Goal: Task Accomplishment & Management: Complete application form

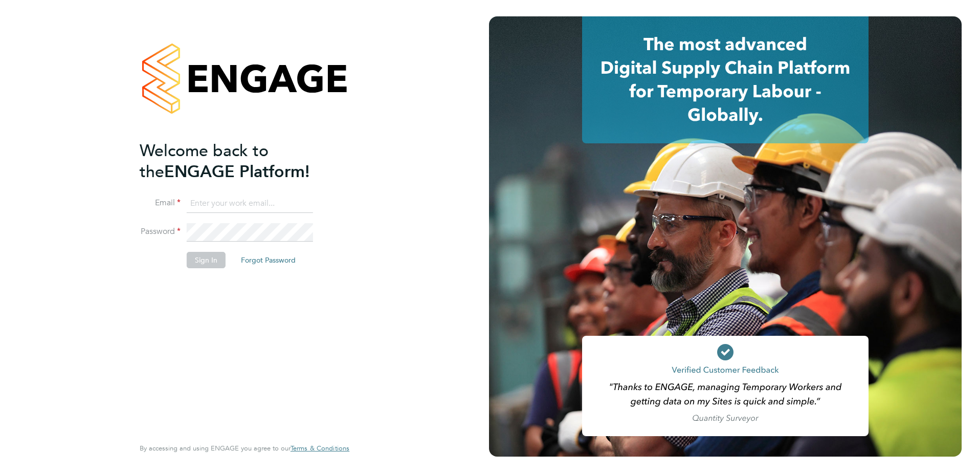
click at [231, 204] on input at bounding box center [250, 203] width 126 height 18
type input "[PERSON_NAME][EMAIL_ADDRESS][PERSON_NAME][DOMAIN_NAME]"
click at [204, 256] on button "Sign In" at bounding box center [206, 260] width 39 height 16
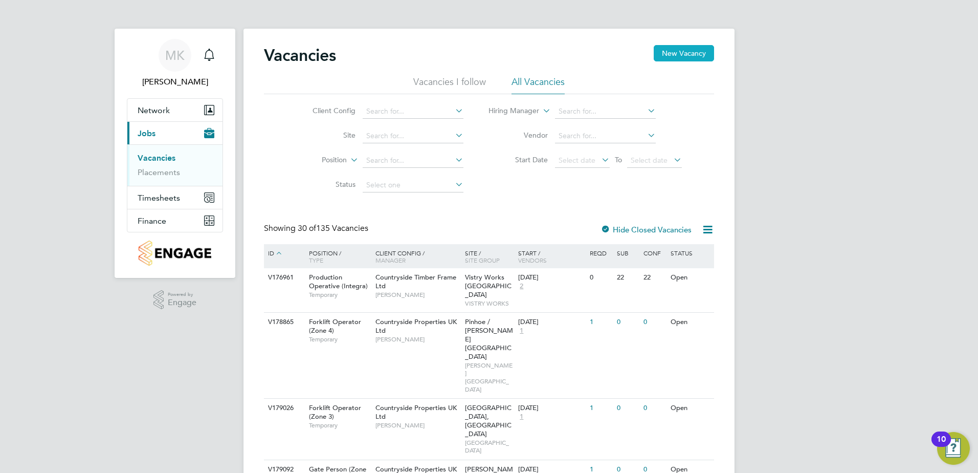
click at [693, 51] on button "New Vacancy" at bounding box center [684, 53] width 60 height 16
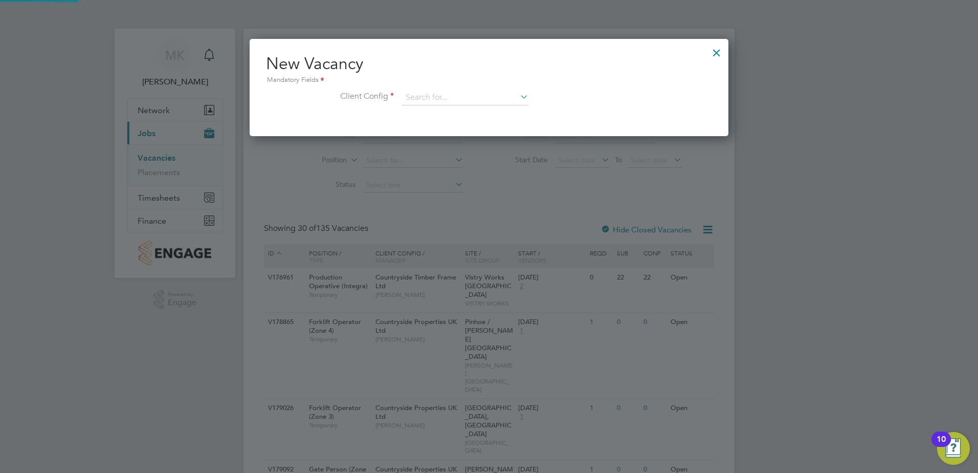
scroll to position [97, 479]
click at [425, 100] on input at bounding box center [465, 97] width 126 height 15
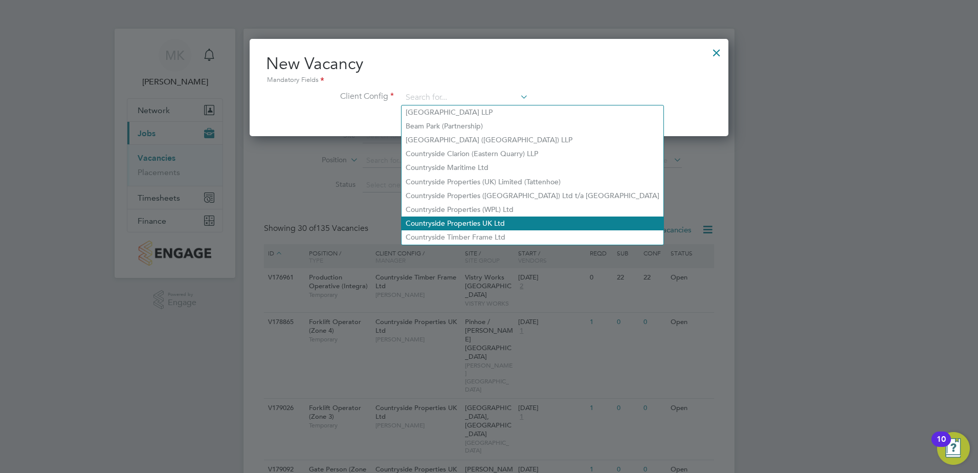
click at [466, 218] on li "Countryside Properties UK Ltd" at bounding box center [533, 223] width 262 height 14
type input "Countryside Properties UK Ltd"
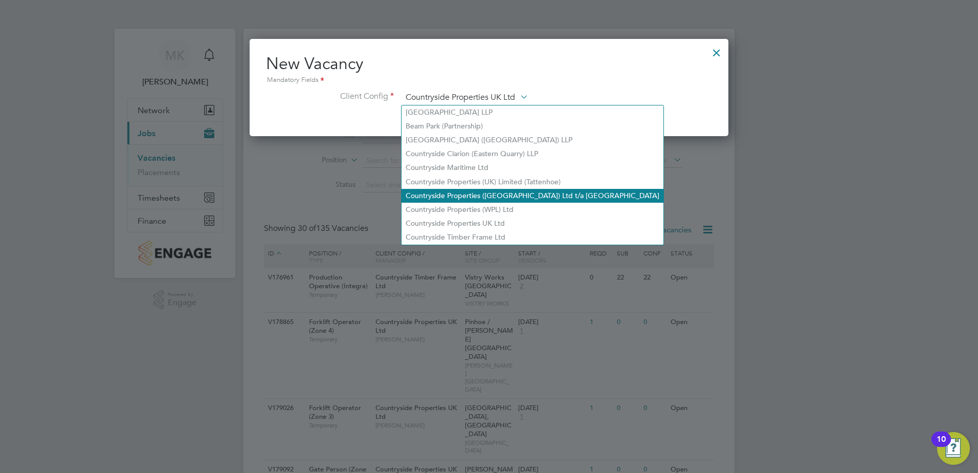
scroll to position [171, 479]
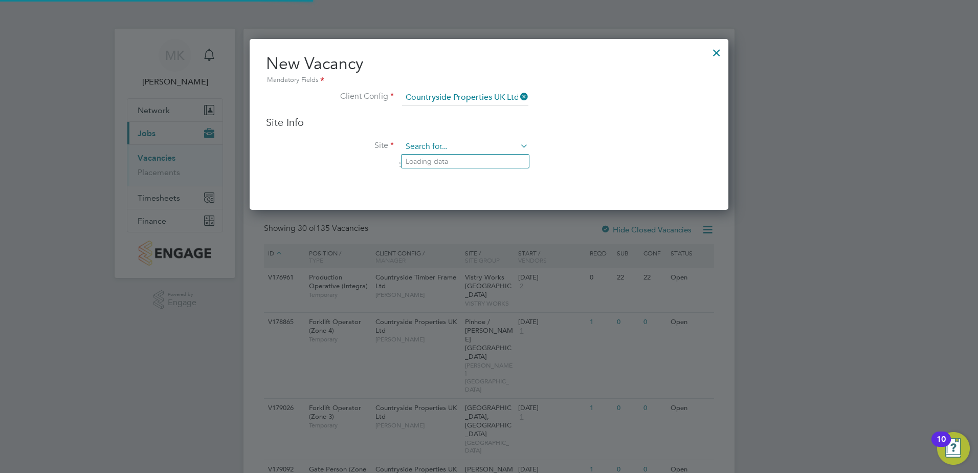
click at [425, 140] on input at bounding box center [465, 146] width 126 height 15
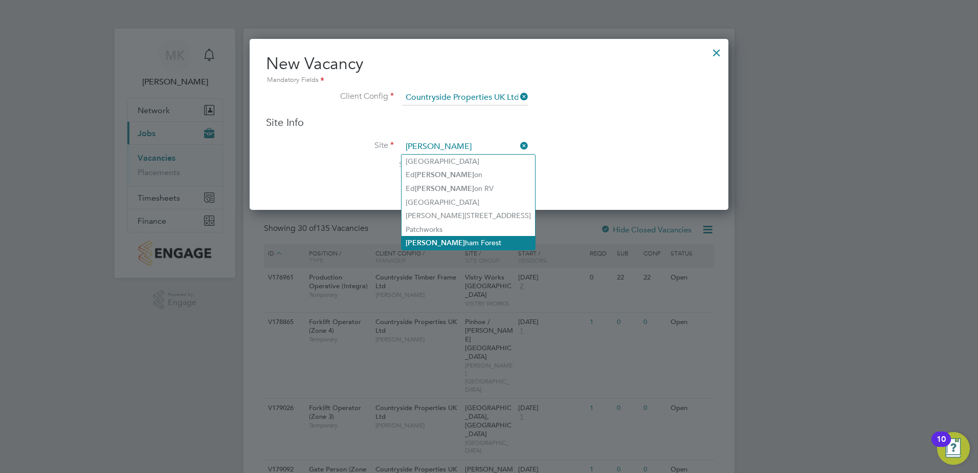
click at [430, 243] on li "Walt ham Forest" at bounding box center [469, 243] width 134 height 14
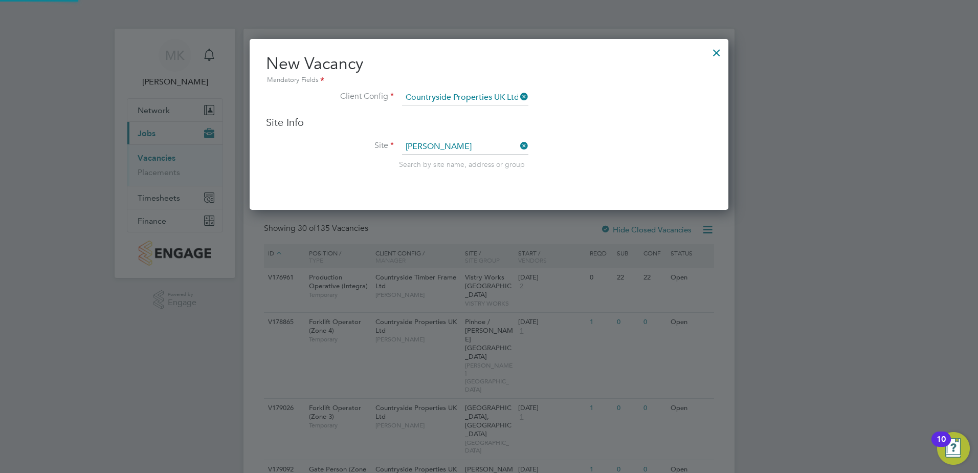
type input "Waltham Forest"
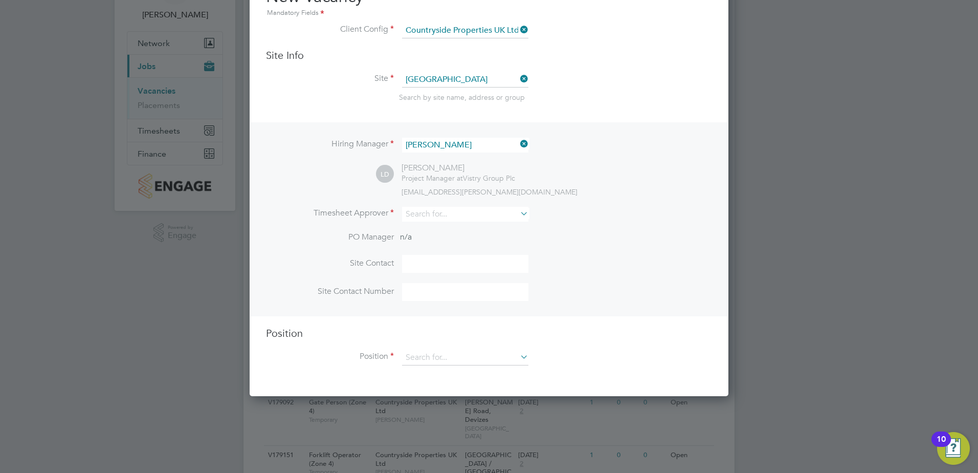
scroll to position [102, 0]
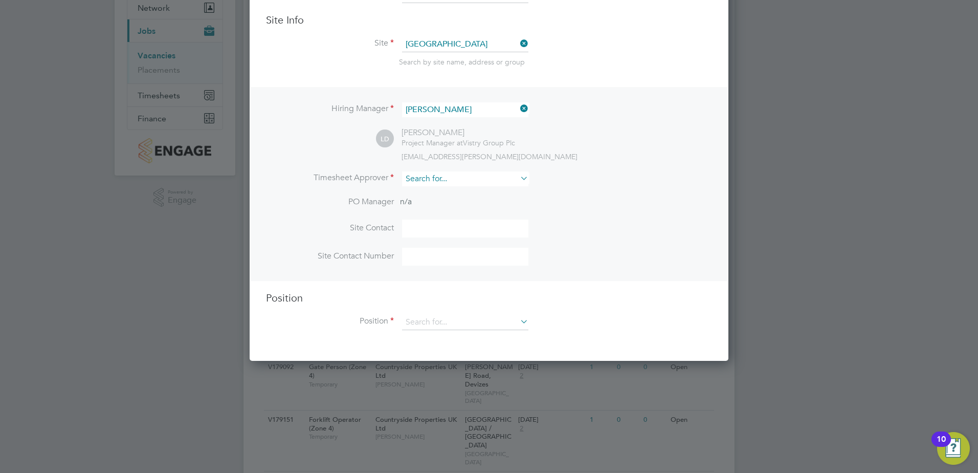
click at [451, 181] on input at bounding box center [465, 178] width 126 height 15
click at [446, 191] on li "Levi Da niel" at bounding box center [465, 194] width 127 height 14
type input "Levi Daniel"
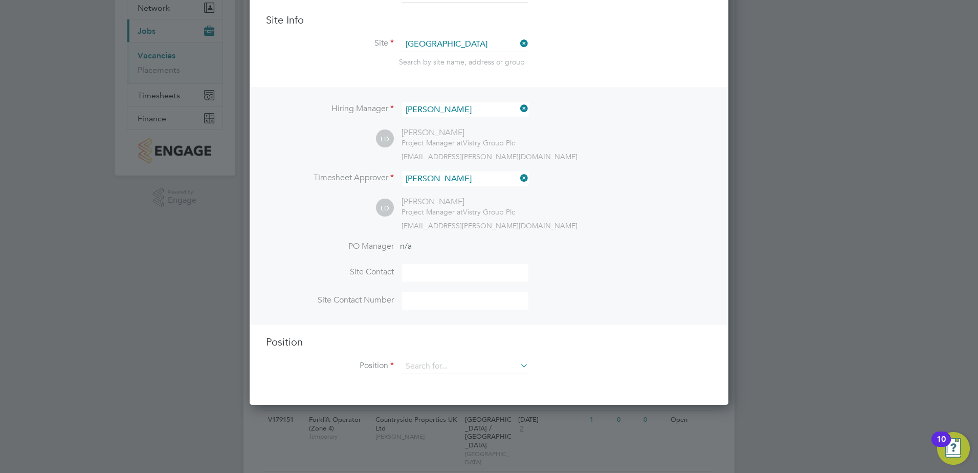
click at [444, 283] on li "Site Contact" at bounding box center [489, 278] width 446 height 28
click at [443, 279] on input at bounding box center [465, 273] width 126 height 18
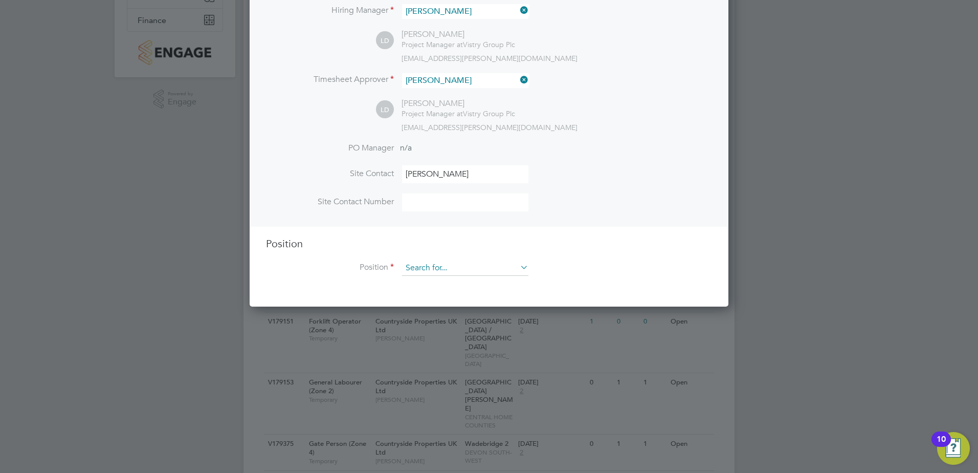
scroll to position [205, 0]
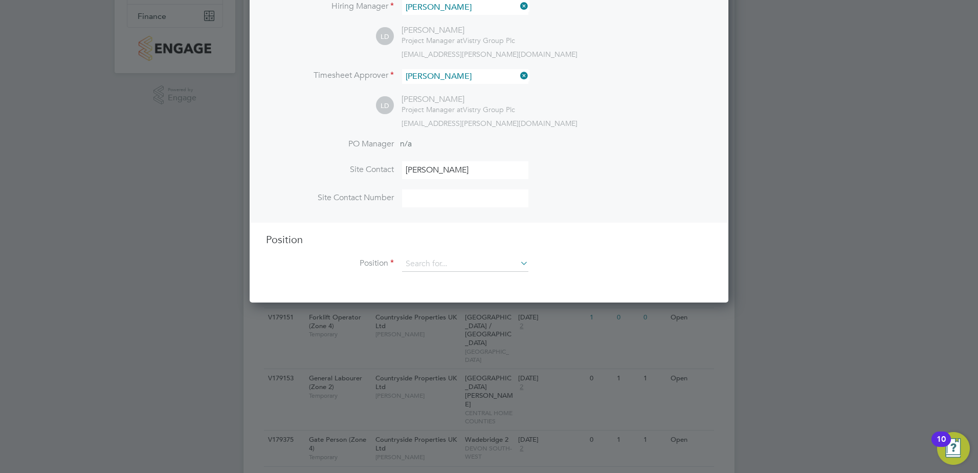
type input "Levi Daniel"
click at [435, 198] on input at bounding box center [465, 198] width 126 height 18
paste input "07786856147"
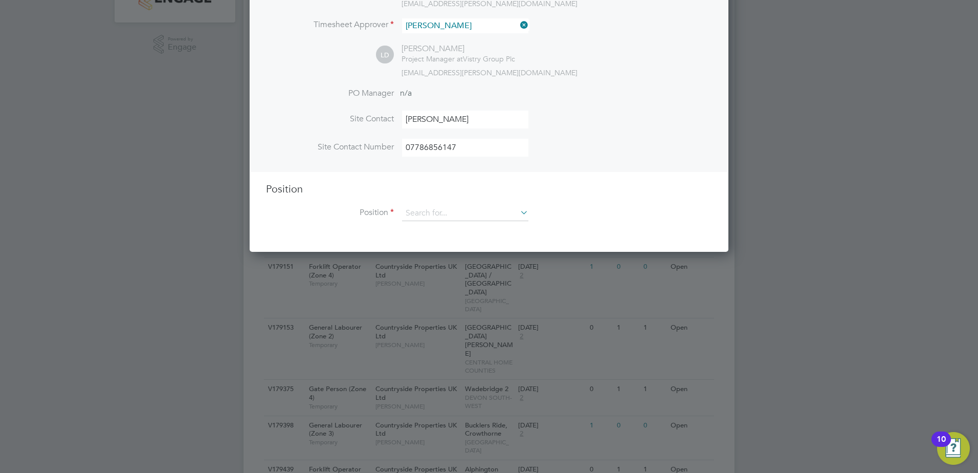
scroll to position [256, 0]
type input "07786856147"
click at [439, 216] on input at bounding box center [465, 212] width 126 height 15
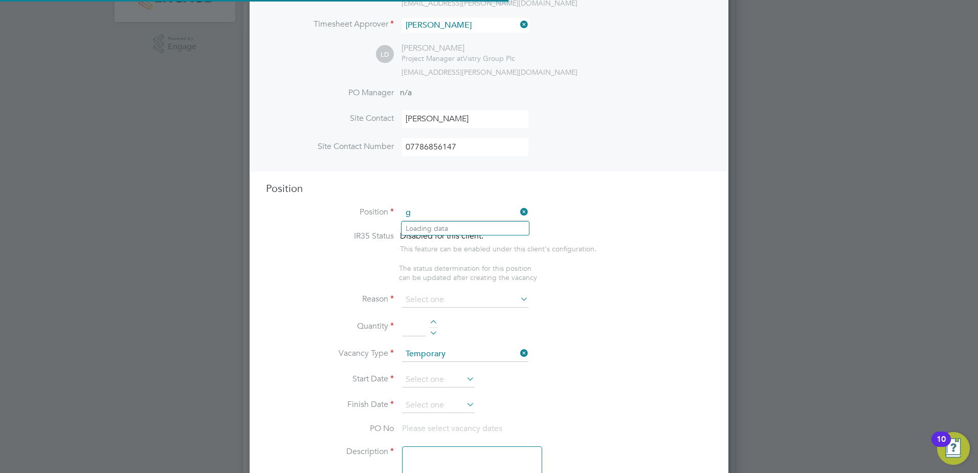
scroll to position [1471, 479]
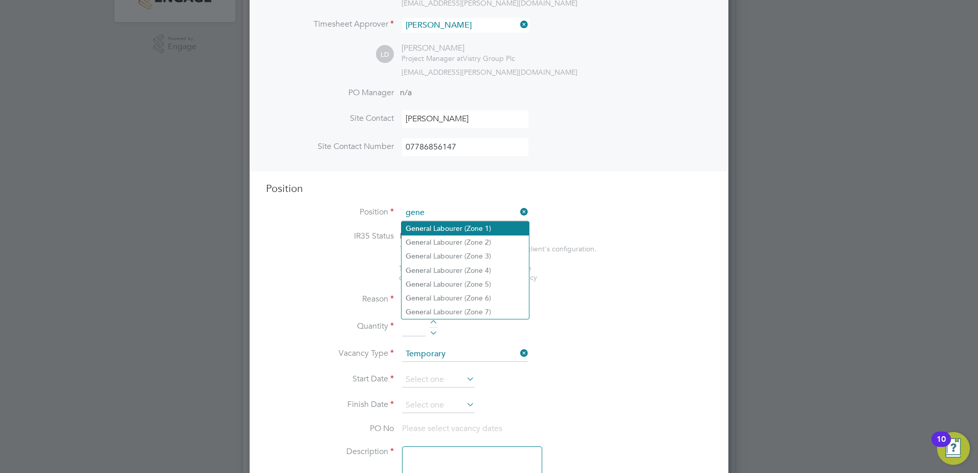
click at [442, 229] on li "Gene ral Labourer (Zone 1)" at bounding box center [465, 229] width 127 height 14
type input "General Labourer (Zone 1)"
type textarea "- General labouring duties - Supporting the trades on site - Moving materials a…"
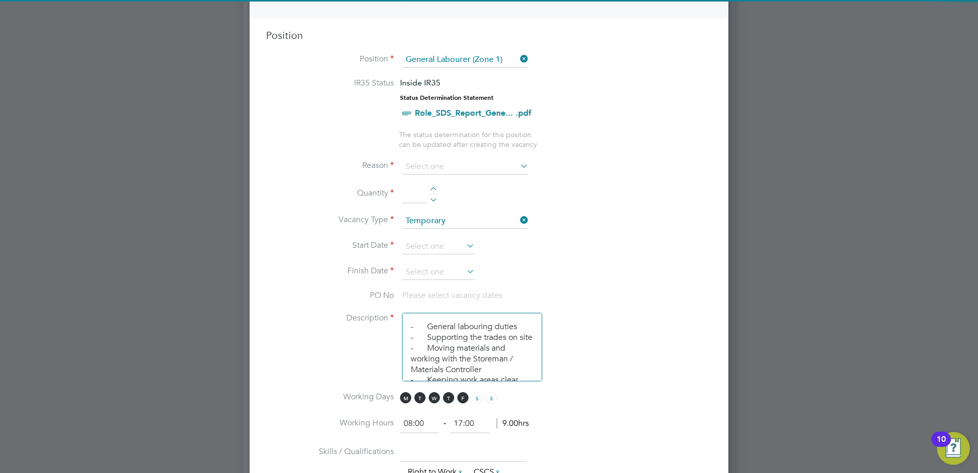
scroll to position [409, 0]
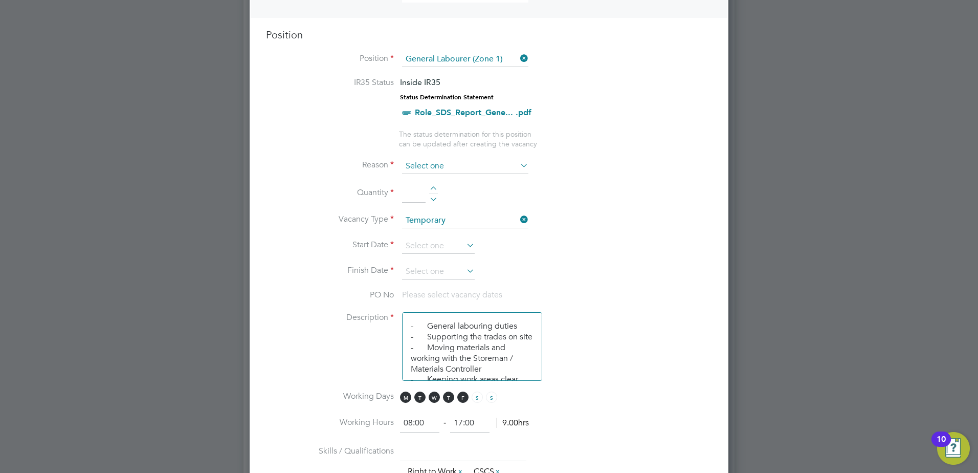
click at [454, 166] on input at bounding box center [465, 166] width 126 height 15
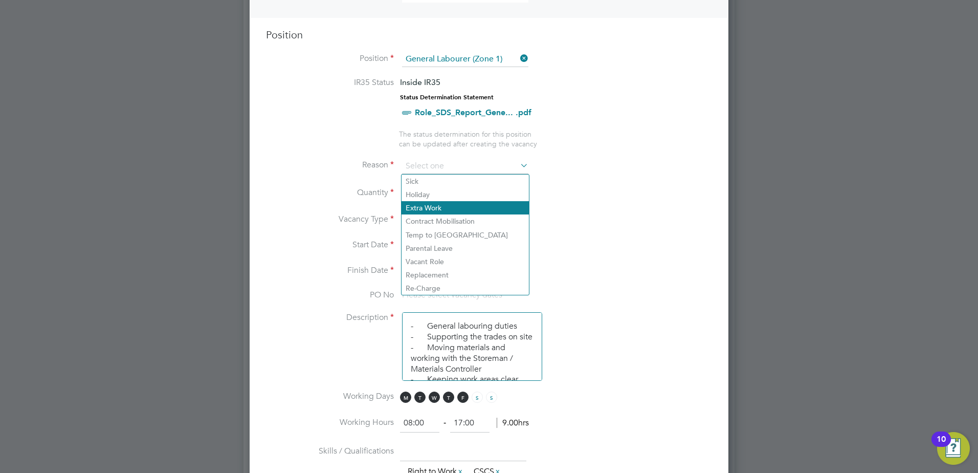
click at [436, 206] on li "Extra Work" at bounding box center [465, 207] width 127 height 13
type input "Extra Work"
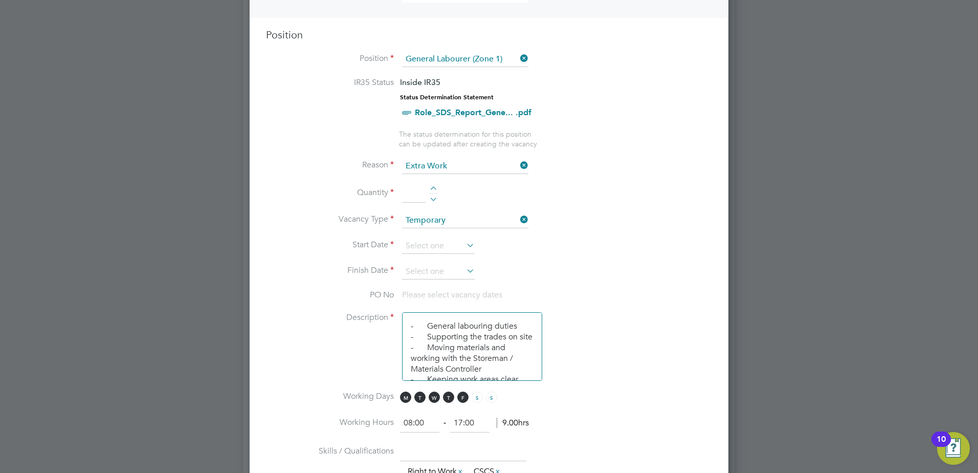
click at [434, 190] on div at bounding box center [433, 189] width 9 height 7
type input "2"
click at [443, 251] on input at bounding box center [438, 245] width 73 height 15
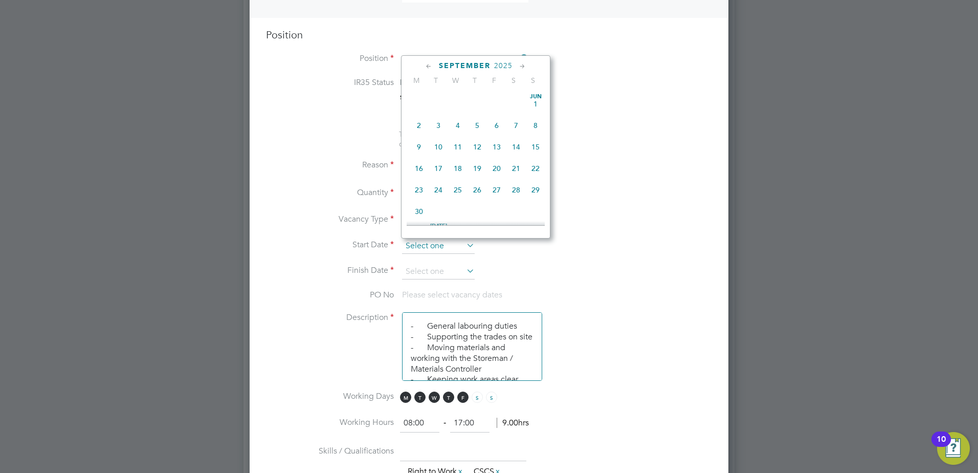
scroll to position [310, 0]
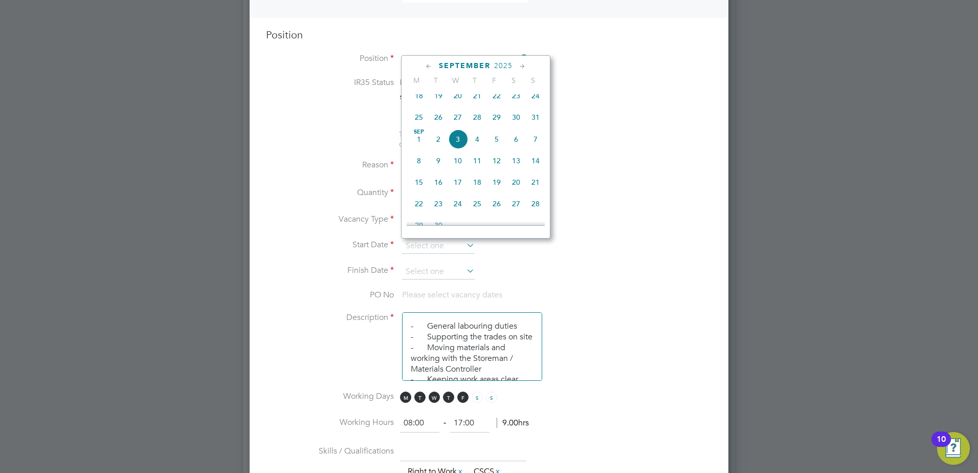
click at [475, 167] on span "11" at bounding box center [477, 160] width 19 height 19
type input "11 Sep 2025"
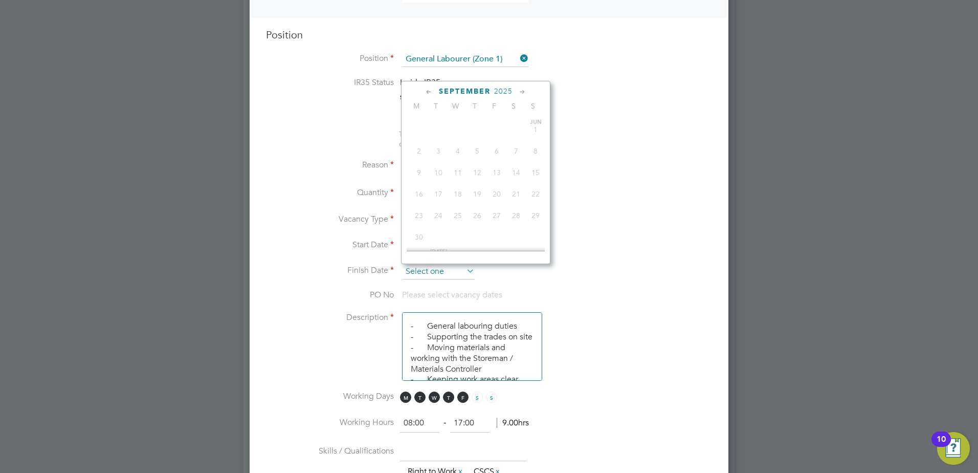
click at [452, 269] on input at bounding box center [438, 271] width 73 height 15
click at [502, 169] on span "12" at bounding box center [496, 164] width 19 height 19
type input "12 Sep 2025"
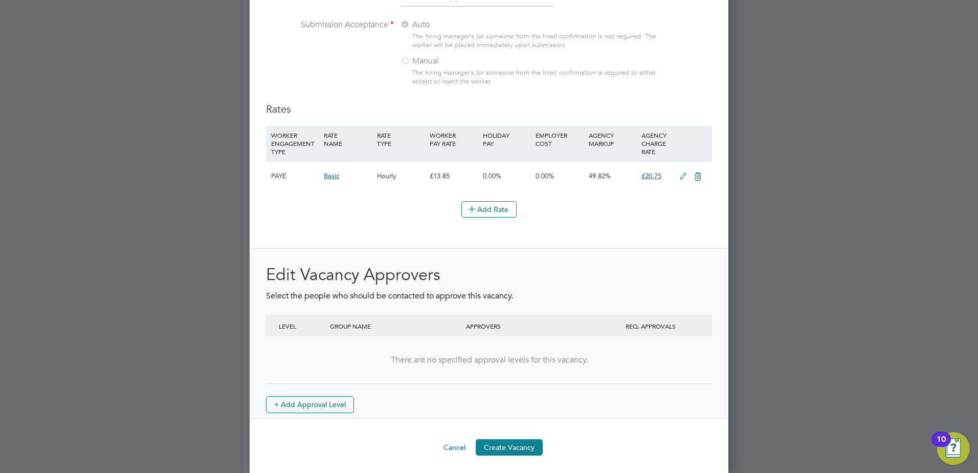
scroll to position [1111, 0]
click at [503, 446] on button "Create Vacancy" at bounding box center [509, 444] width 67 height 16
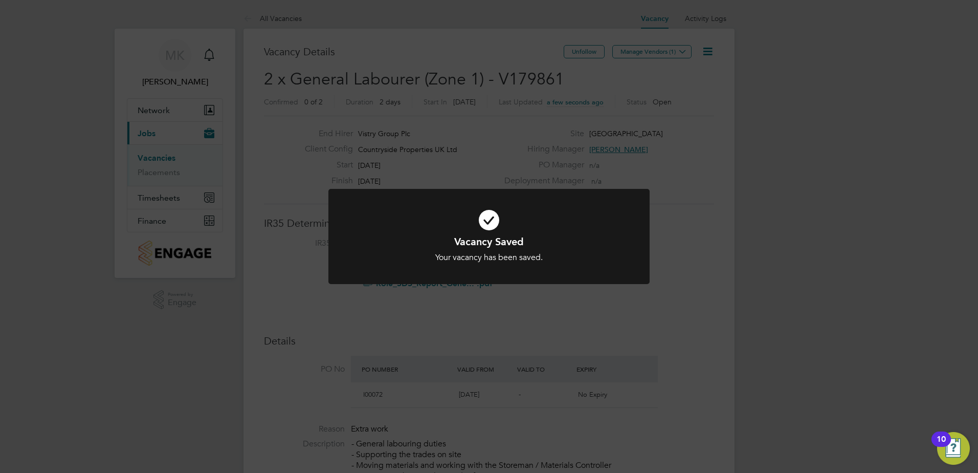
click at [633, 152] on div "Vacancy Saved Your vacancy has been saved. Cancel Okay" at bounding box center [489, 236] width 978 height 473
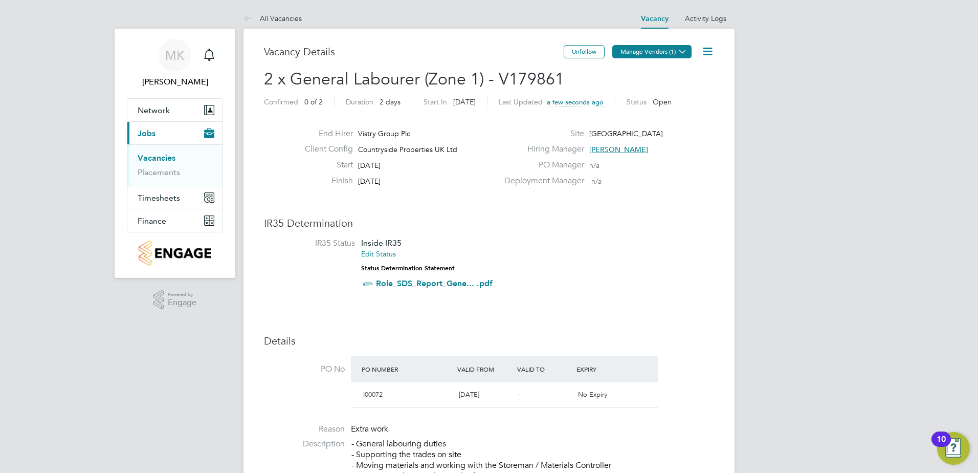
click at [648, 52] on button "Manage Vendors (1)" at bounding box center [651, 51] width 79 height 13
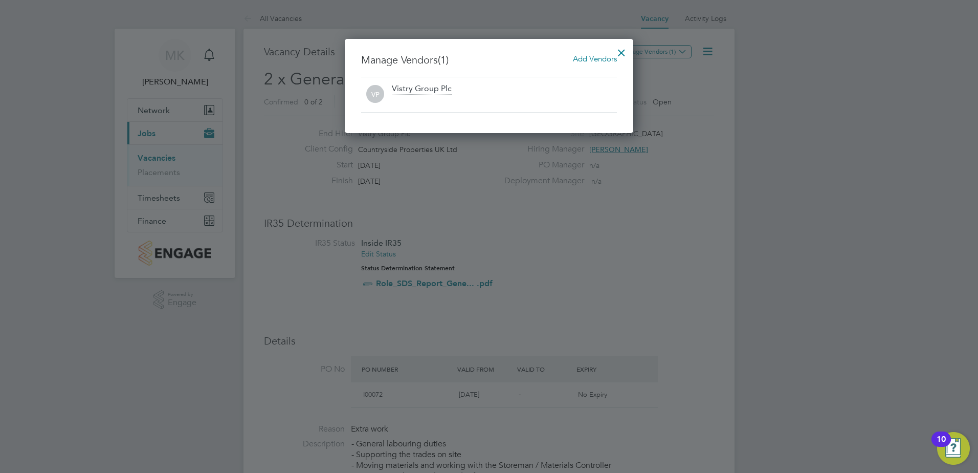
click at [575, 57] on span "Add Vendors" at bounding box center [595, 59] width 44 height 10
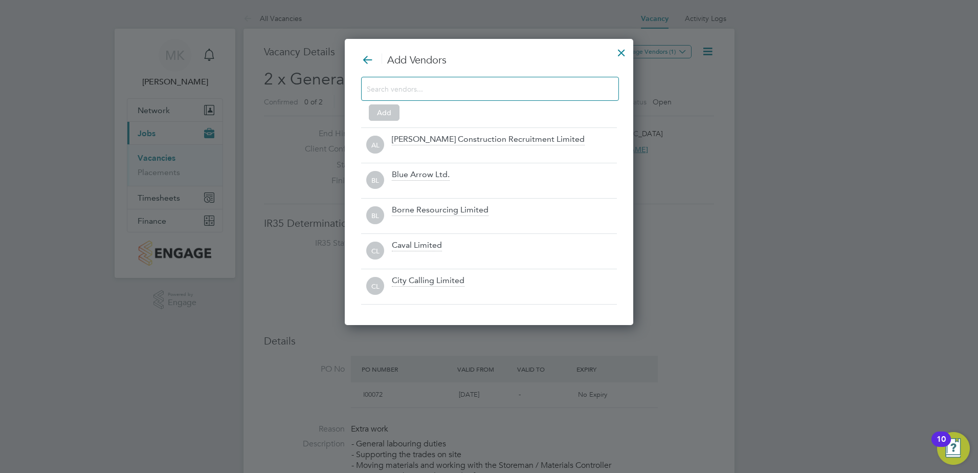
click at [446, 89] on input at bounding box center [482, 88] width 230 height 13
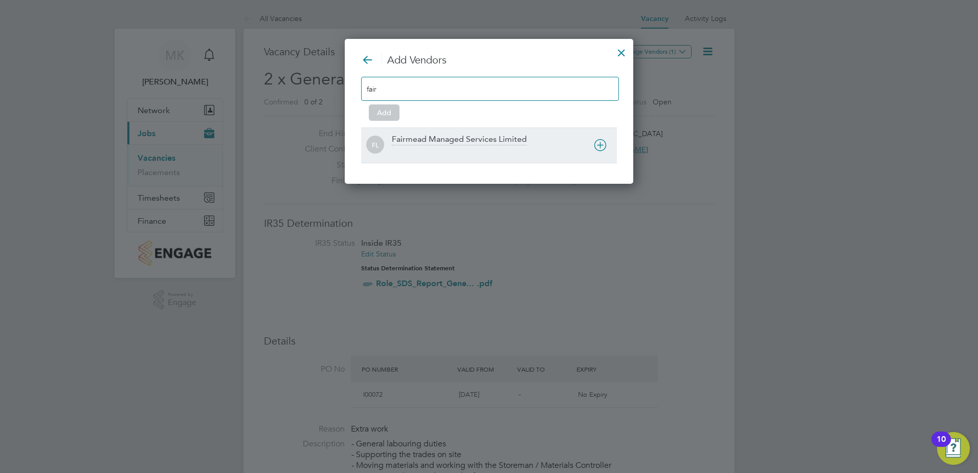
type input "fair"
click at [447, 141] on div "Fairmead Managed Services Limited" at bounding box center [459, 139] width 135 height 11
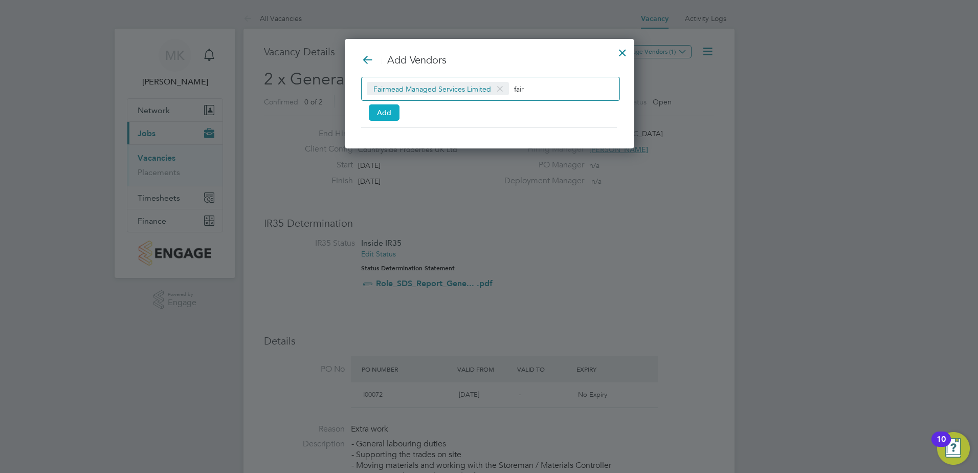
click at [388, 117] on button "Add" at bounding box center [384, 112] width 31 height 16
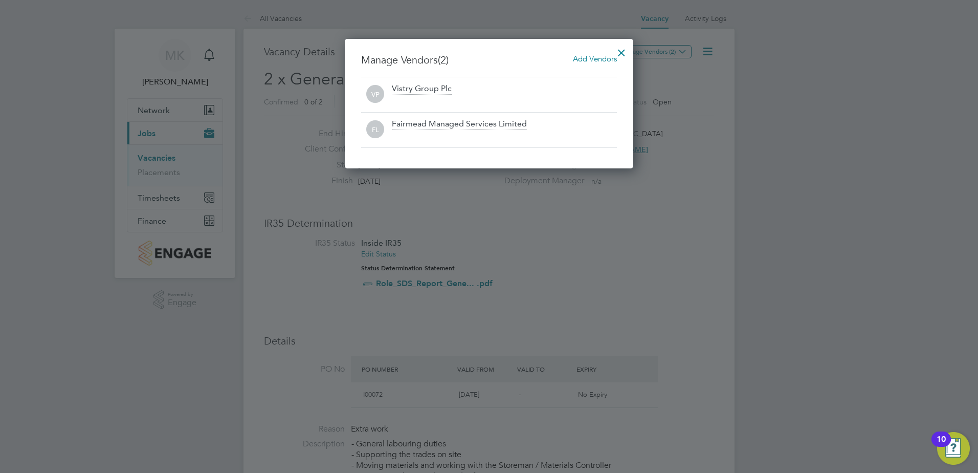
click at [622, 51] on div at bounding box center [621, 50] width 18 height 18
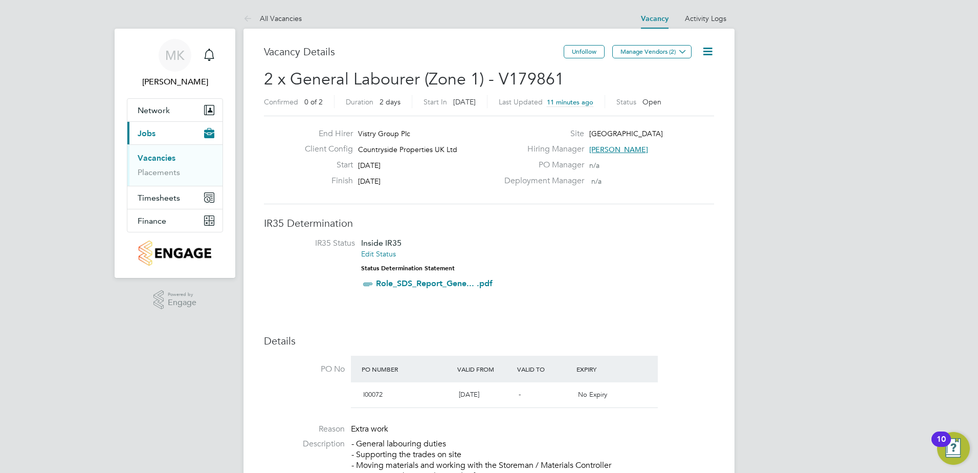
drag, startPoint x: 805, startPoint y: 458, endPoint x: 803, endPoint y: 451, distance: 7.6
